Goal: Transaction & Acquisition: Purchase product/service

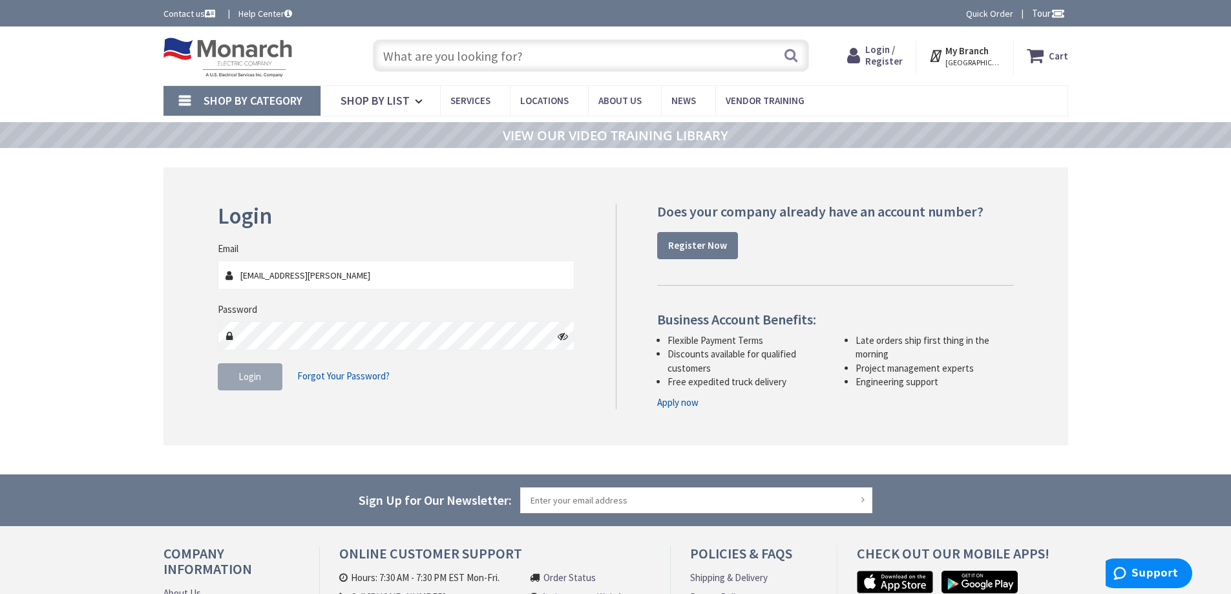
click at [314, 279] on input "nick.scalici@fsgi.ccom" at bounding box center [396, 274] width 357 height 29
type input "[EMAIL_ADDRESS][PERSON_NAME][DOMAIN_NAME]"
click at [566, 332] on icon at bounding box center [563, 336] width 10 height 10
click at [249, 370] on button "Login" at bounding box center [250, 376] width 65 height 27
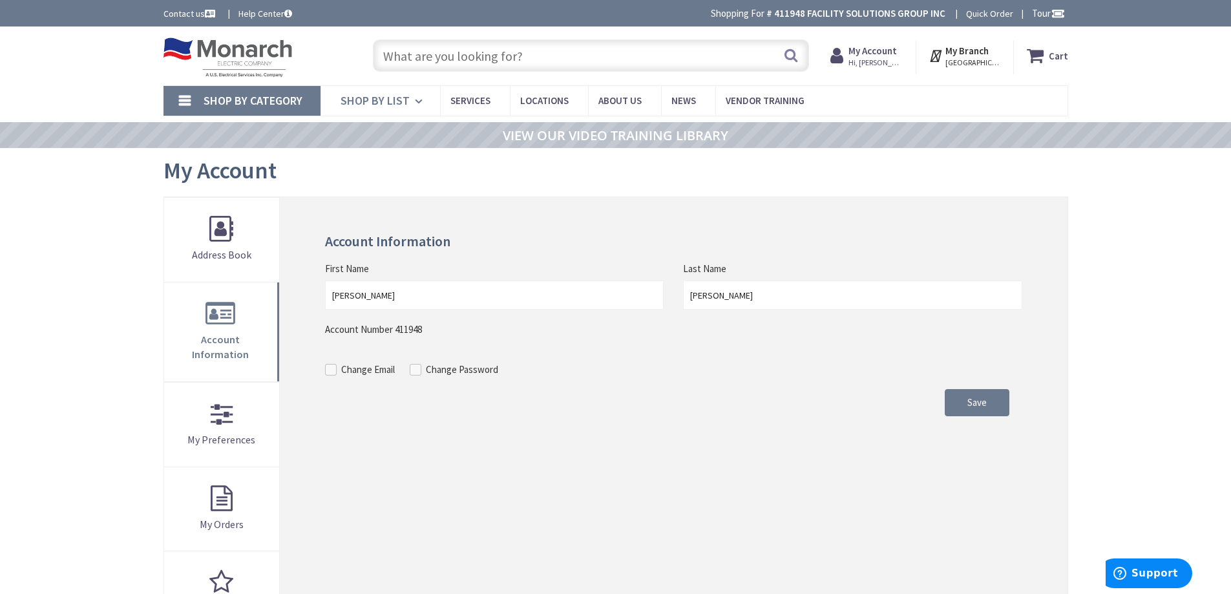
click at [409, 97] on link "Shop By List" at bounding box center [381, 101] width 120 height 30
click at [427, 50] on input "text" at bounding box center [591, 55] width 436 height 32
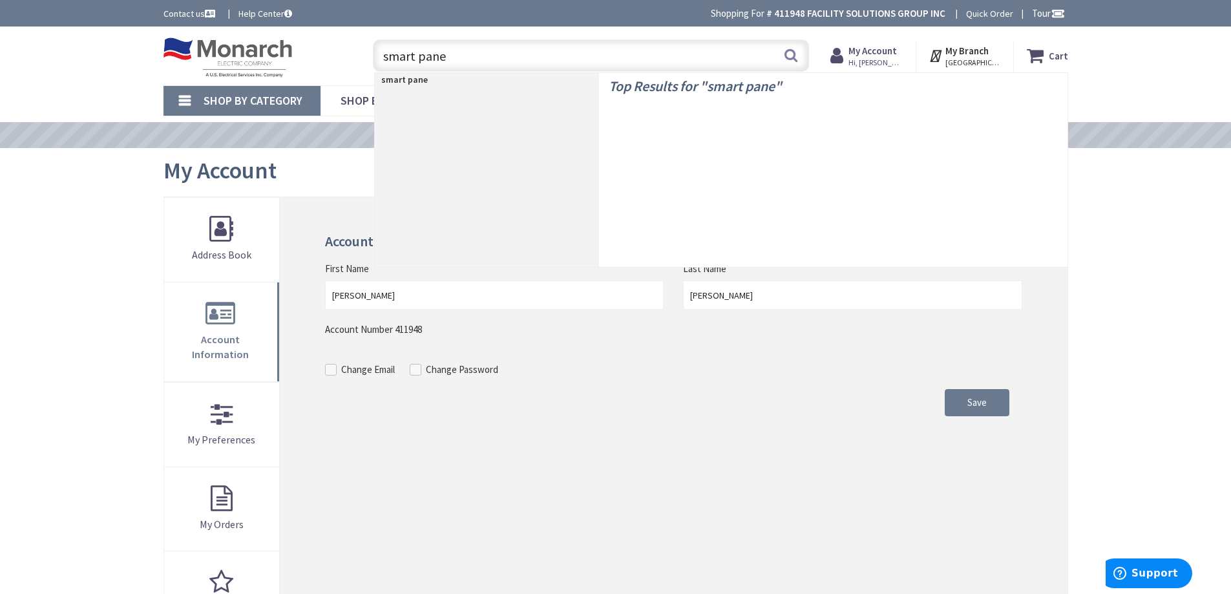
type input "smart panel"
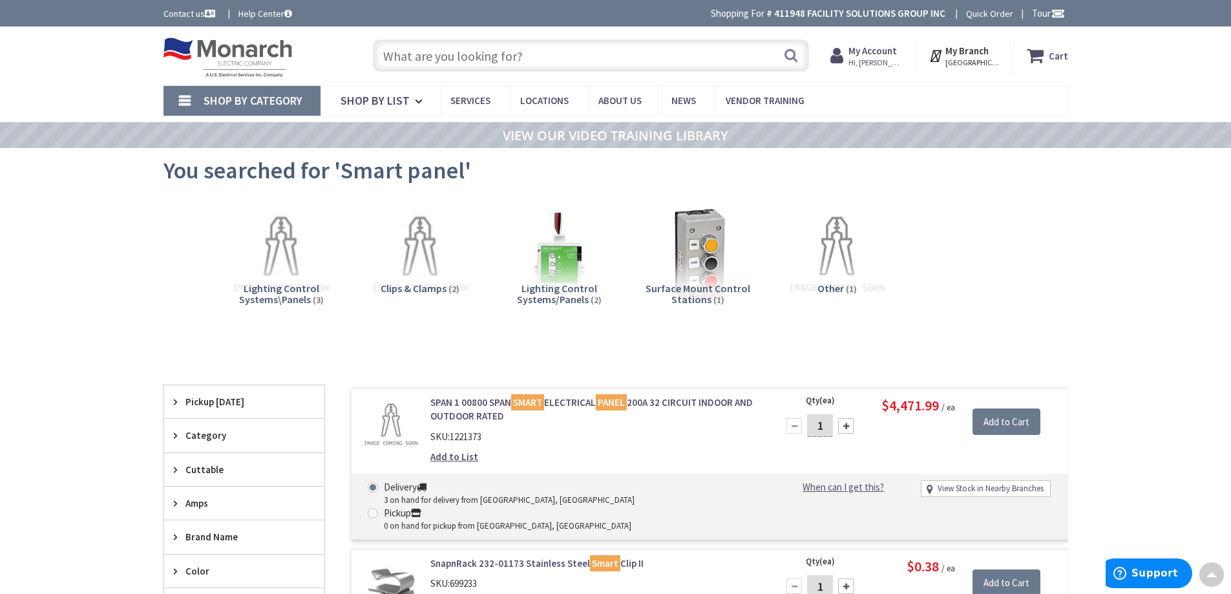
drag, startPoint x: 271, startPoint y: 305, endPoint x: 249, endPoint y: 136, distance: 170.0
click at [523, 63] on input "text" at bounding box center [591, 55] width 436 height 32
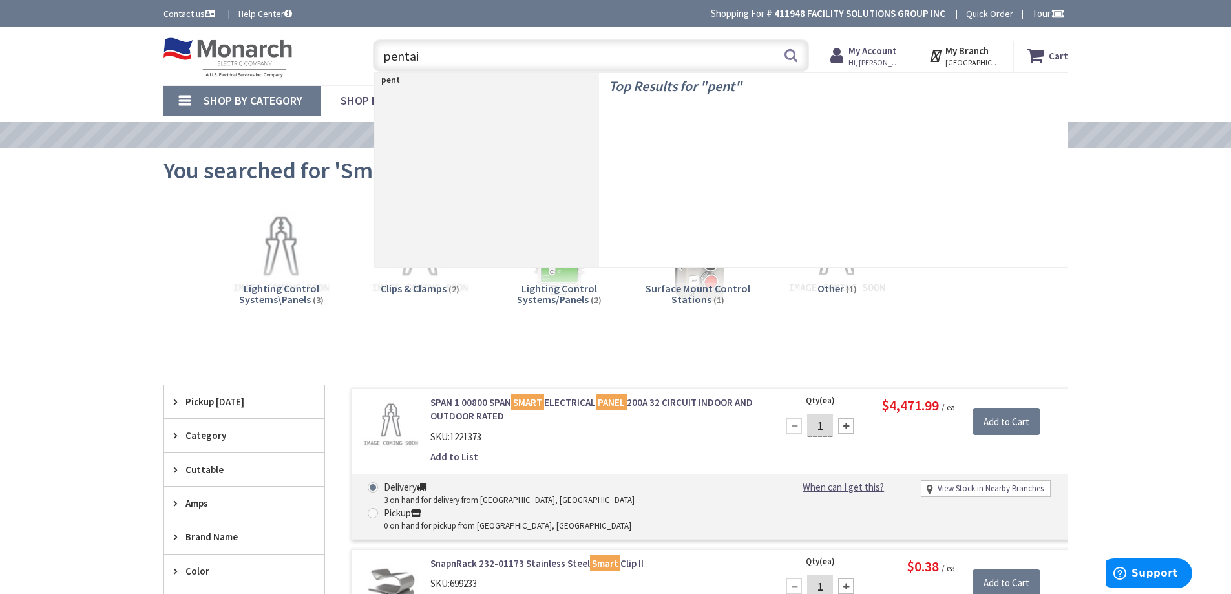
type input "pentair"
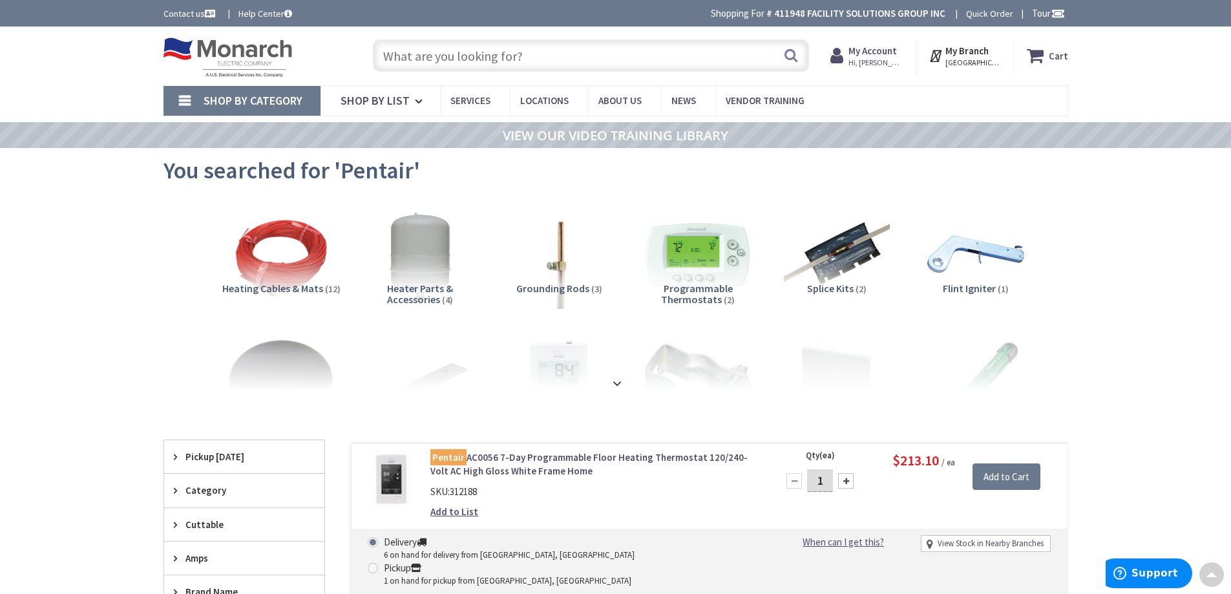
drag, startPoint x: 269, startPoint y: 285, endPoint x: 282, endPoint y: 25, distance: 260.7
click at [586, 50] on input "text" at bounding box center [591, 55] width 436 height 32
paste input "521905"
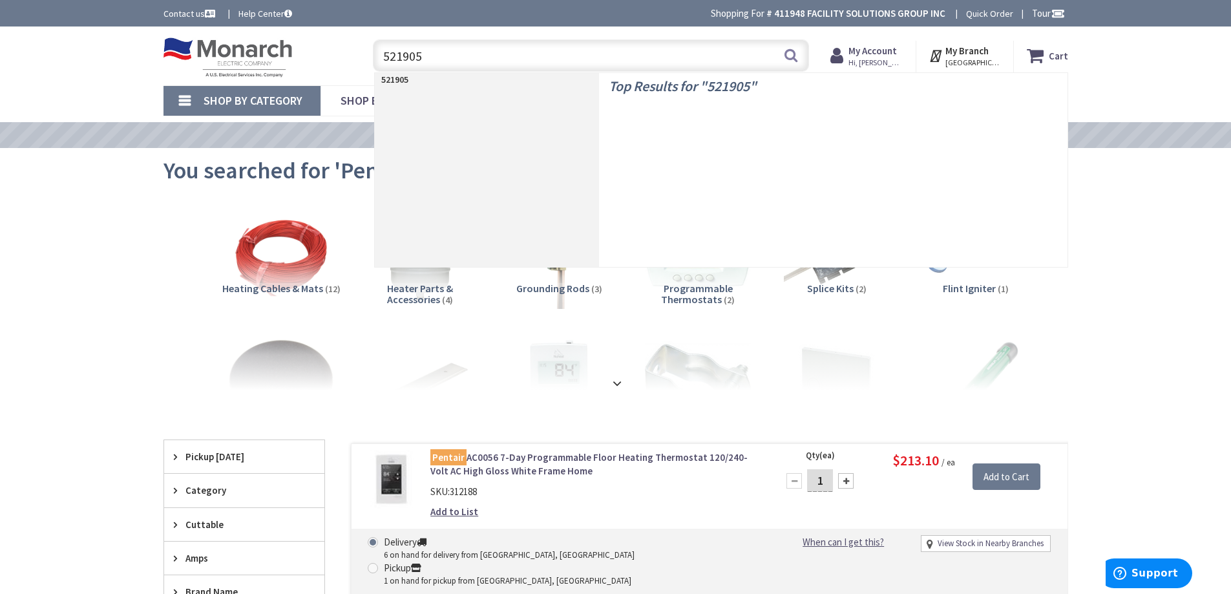
click at [388, 58] on input "521905" at bounding box center [591, 55] width 436 height 32
click at [384, 56] on input "521905" at bounding box center [591, 55] width 436 height 32
type input "pentair 521905"
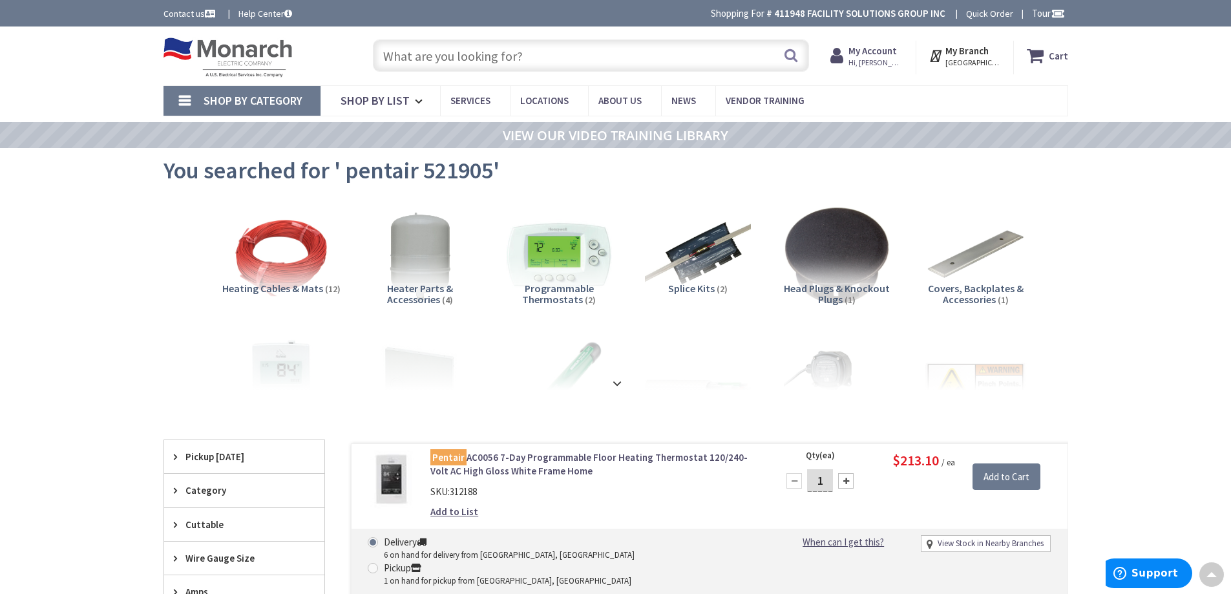
drag, startPoint x: 212, startPoint y: 318, endPoint x: 148, endPoint y: 109, distance: 218.9
